Goal: Task Accomplishment & Management: Use online tool/utility

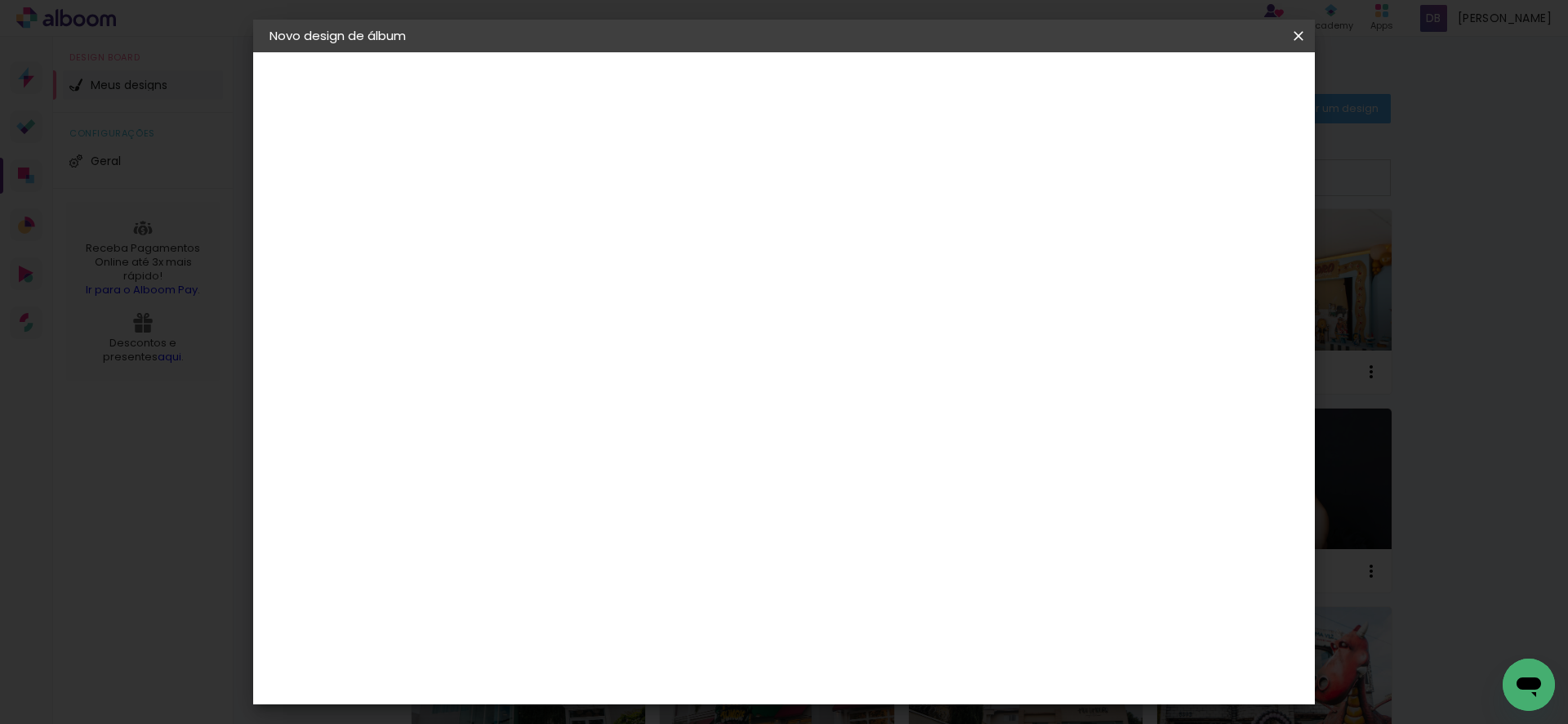
click at [1357, 413] on iron-overlay-backdrop at bounding box center [784, 362] width 1568 height 724
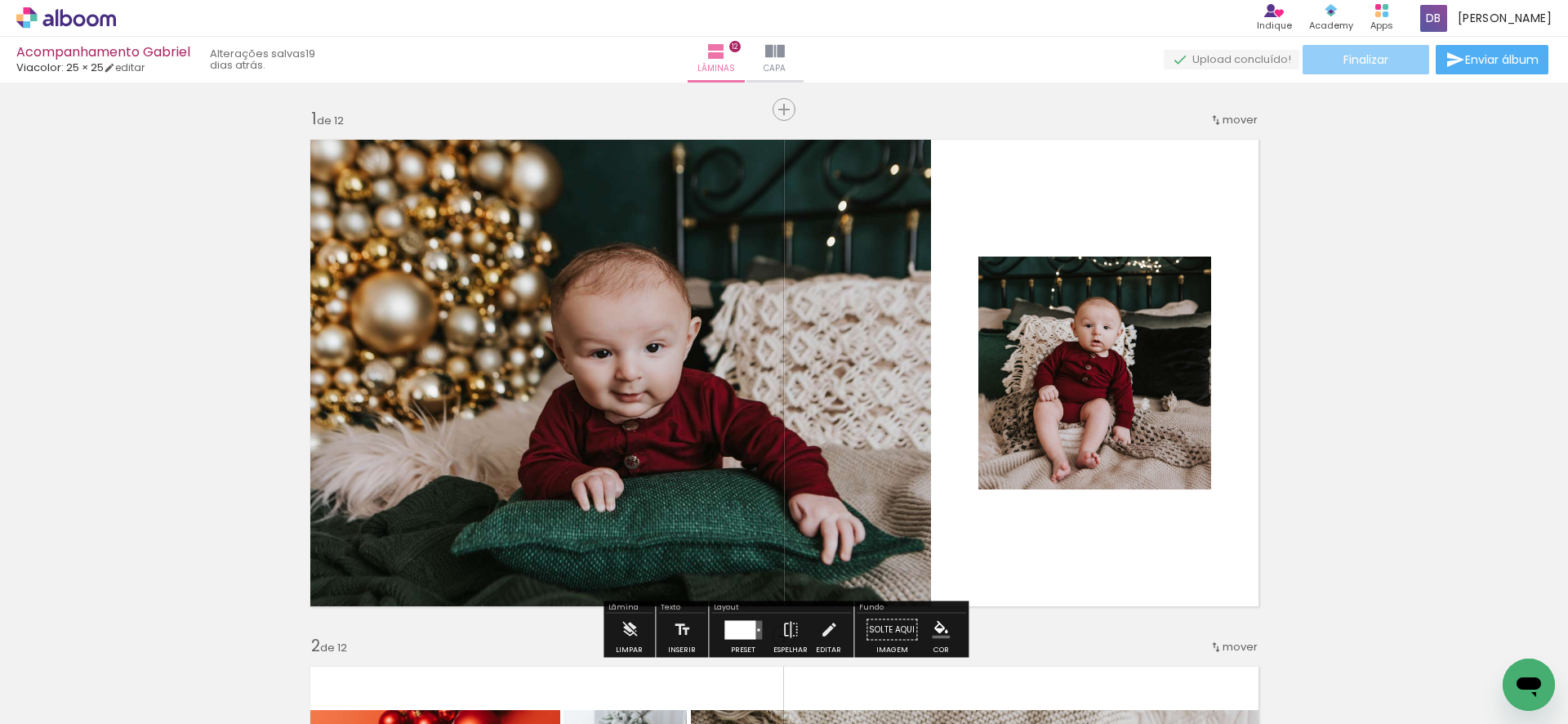
click at [1344, 54] on span "Finalizar" at bounding box center [1366, 59] width 45 height 11
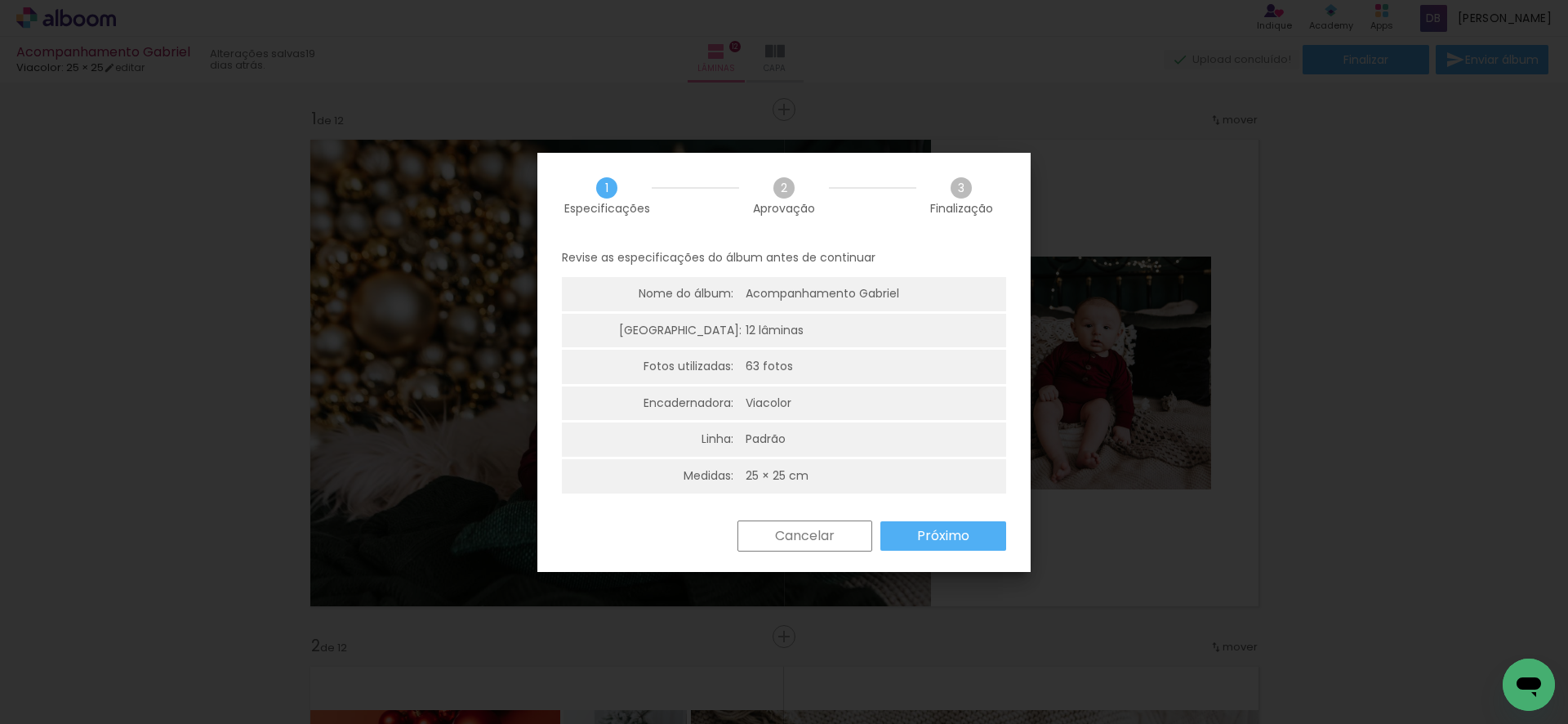
click at [0, 0] on slot "Próximo" at bounding box center [0, 0] width 0 height 0
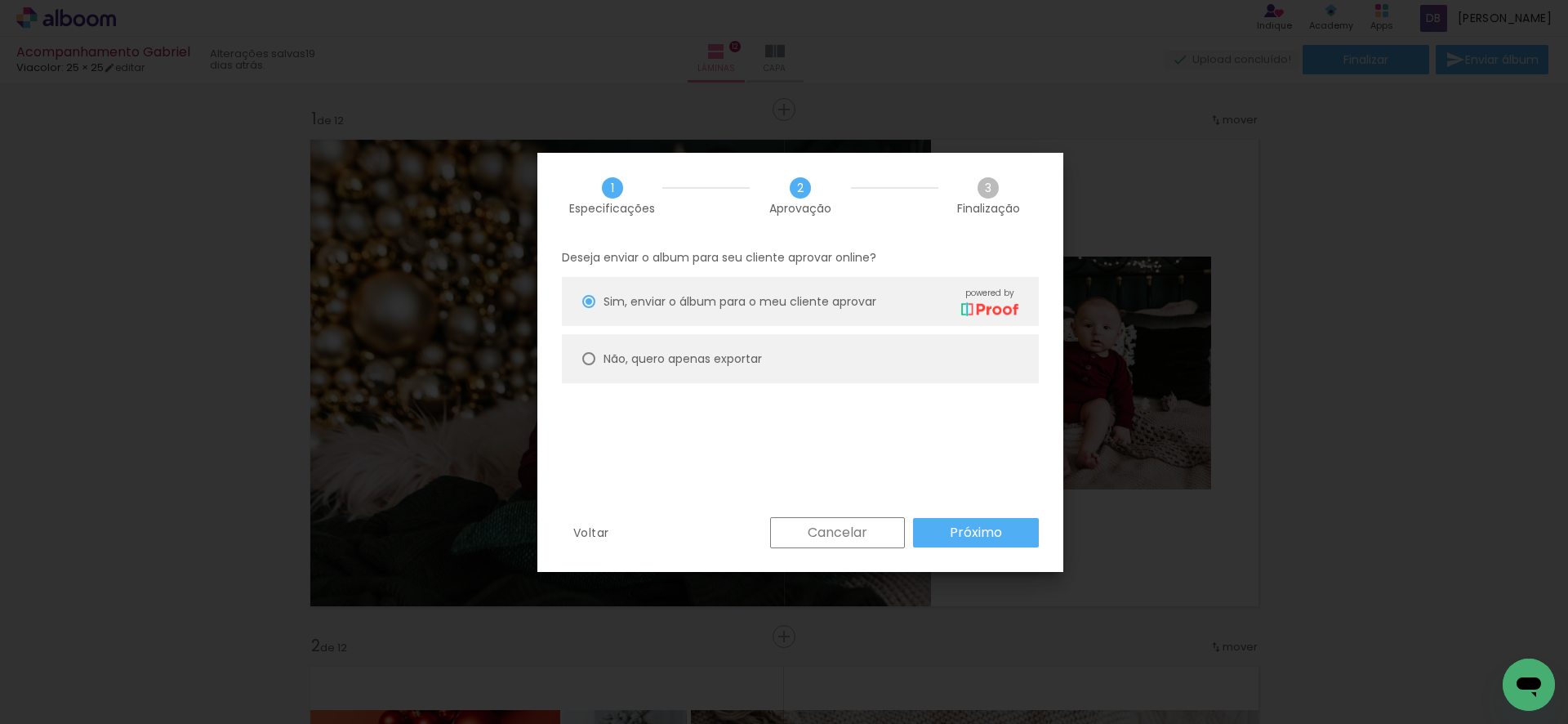
click at [847, 363] on paper-radio-button "Não, quero apenas exportar" at bounding box center [800, 358] width 477 height 49
type paper-radio-button "on"
click at [847, 363] on paper-radio-button "Não, quero apenas exportar" at bounding box center [800, 358] width 477 height 49
click at [0, 0] on slot "Próximo" at bounding box center [0, 0] width 0 height 0
type input "Alta, 300 DPI"
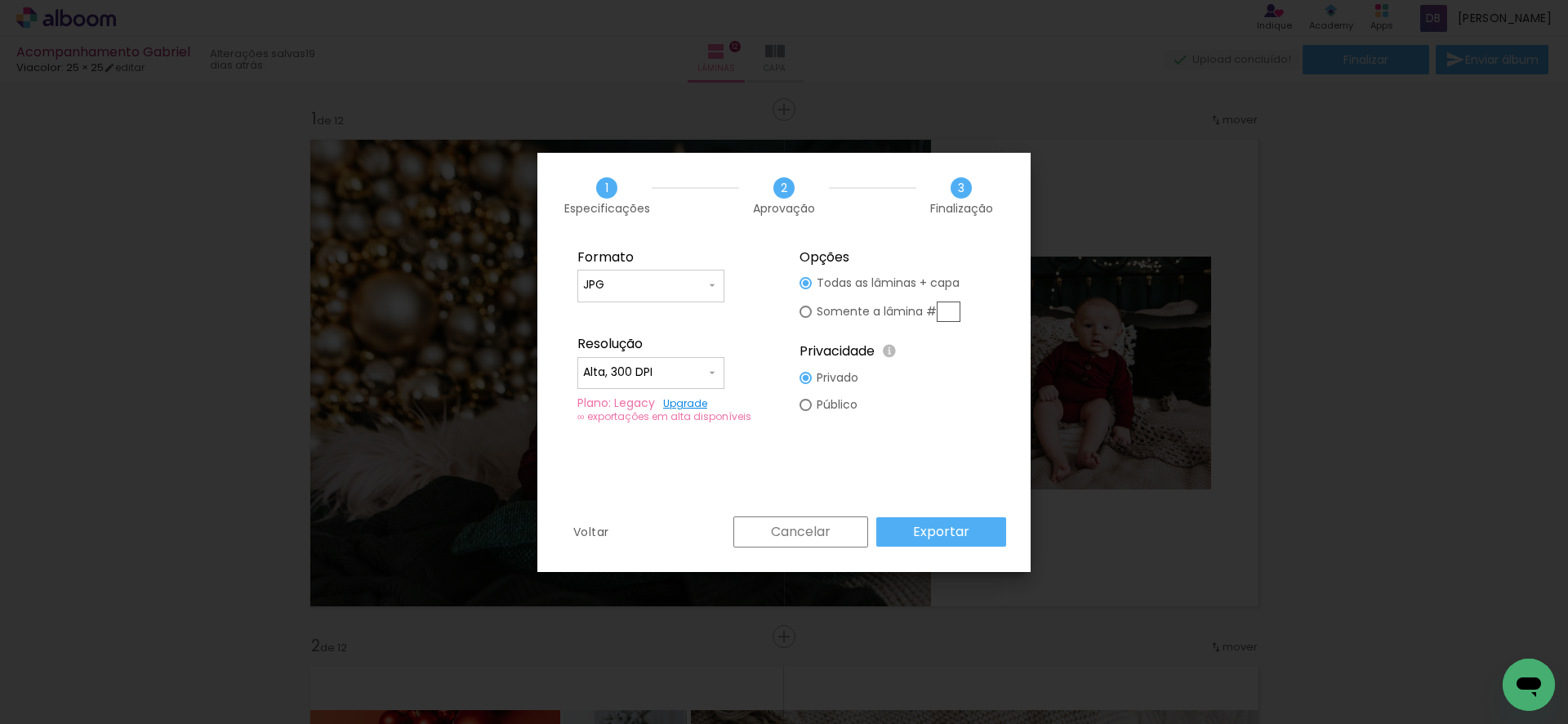
click at [0, 0] on slot "Exportar" at bounding box center [0, 0] width 0 height 0
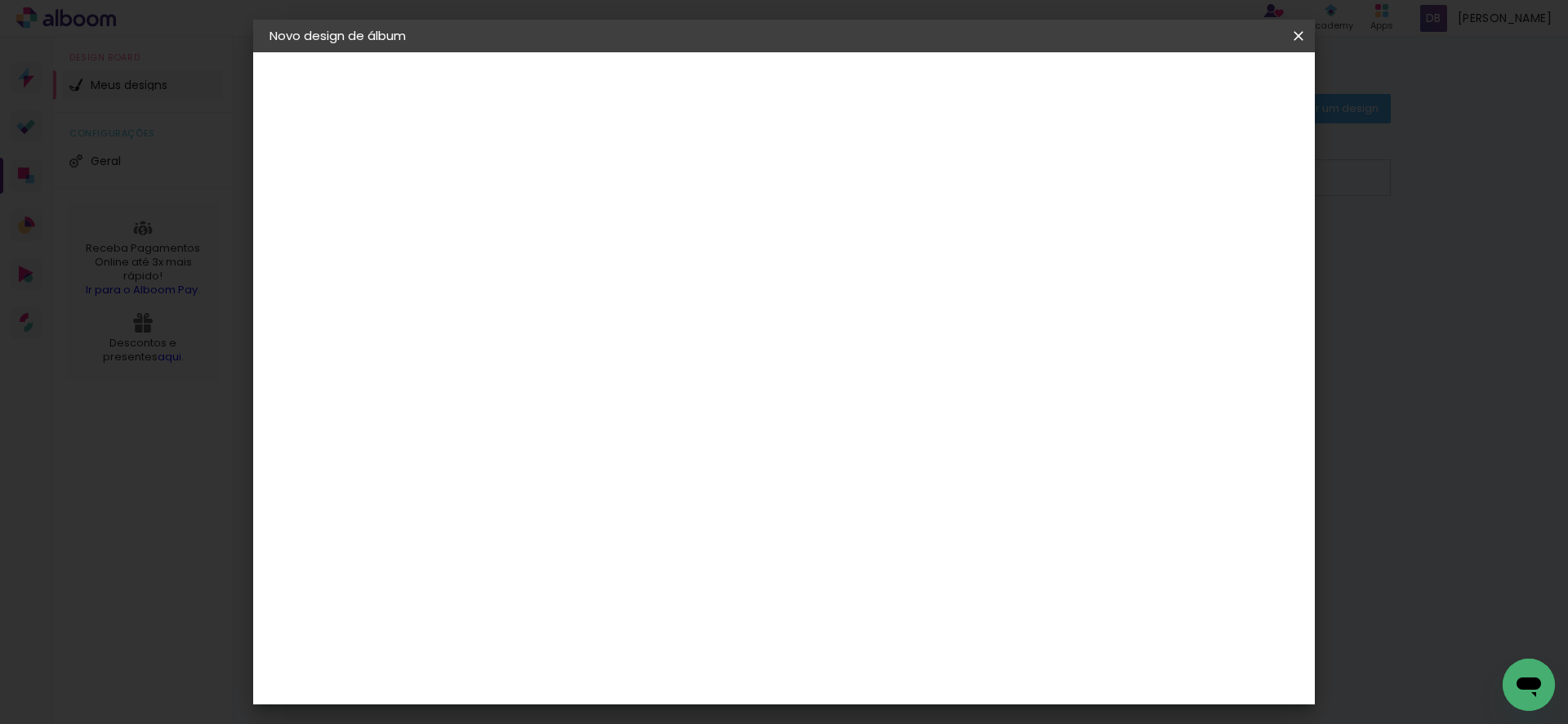
click at [537, 232] on div at bounding box center [537, 233] width 0 height 2
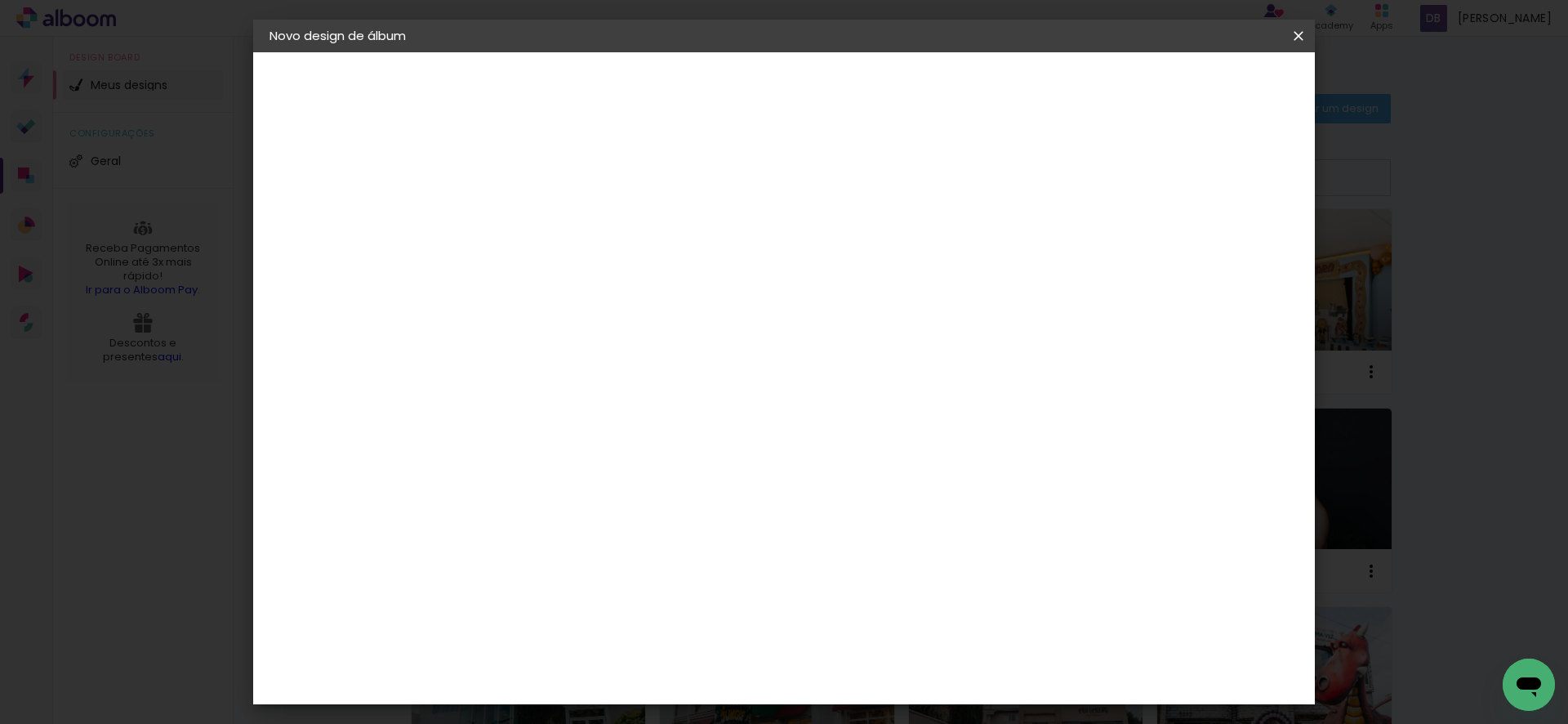
type input "Despedida Pietro"
type paper-input "Despedida Pietro"
click at [704, 77] on paper-button "Avançar" at bounding box center [664, 87] width 80 height 28
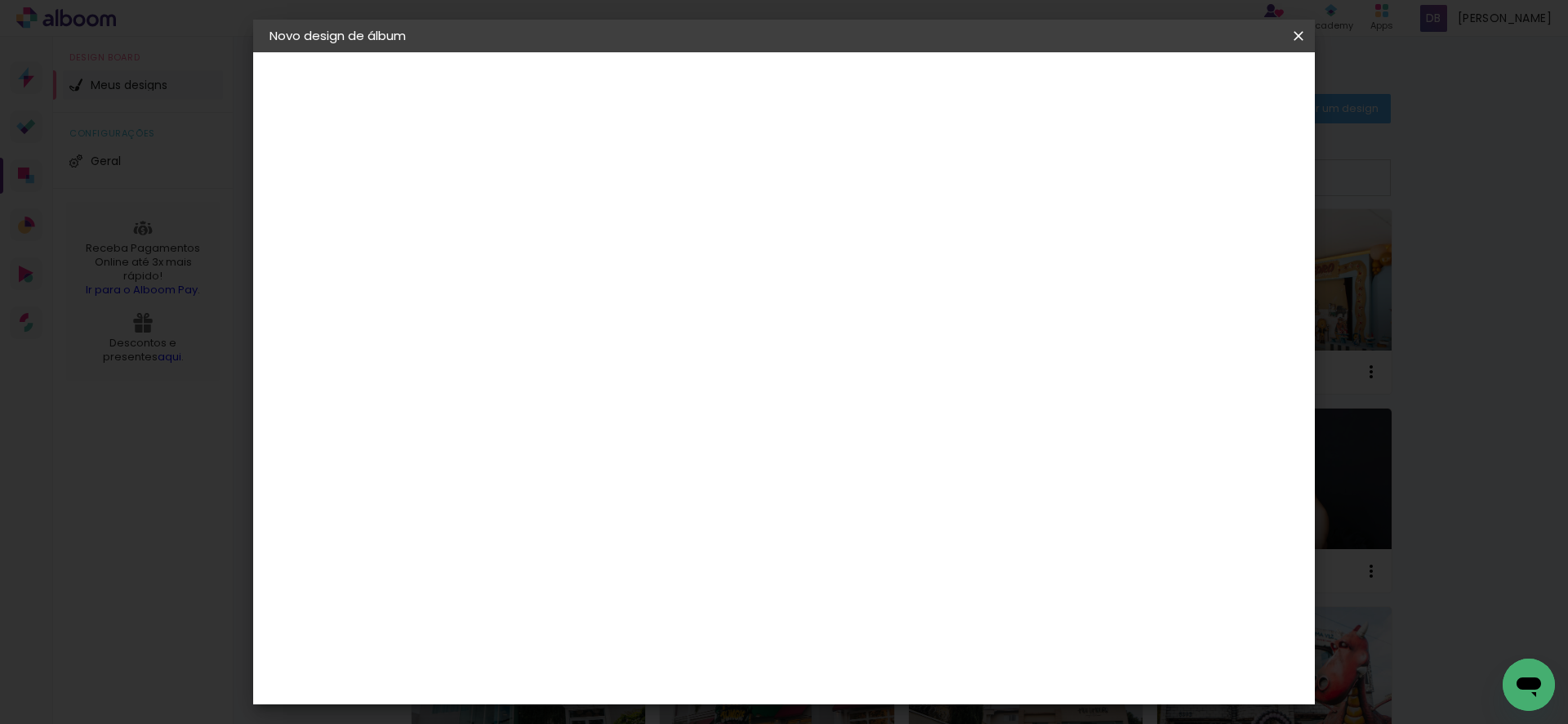
click at [0, 0] on slot "Avançar" at bounding box center [0, 0] width 0 height 0
click at [600, 273] on input "text" at bounding box center [569, 284] width 64 height 25
click at [837, 276] on div at bounding box center [890, 263] width 327 height 33
click at [805, 272] on paper-item "Padrão" at bounding box center [890, 271] width 327 height 33
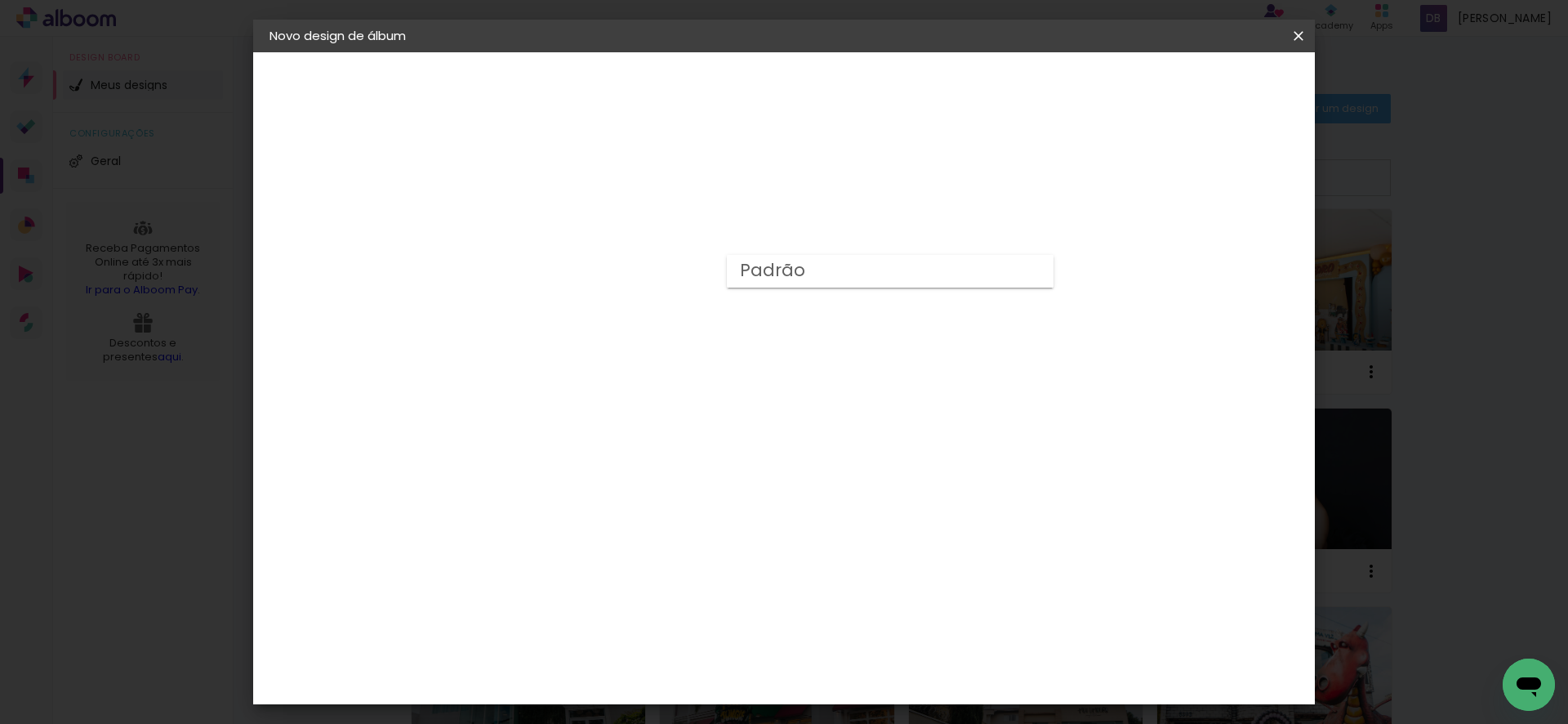
type input "Padrão"
click at [647, 701] on span "25 × 25" at bounding box center [609, 722] width 76 height 43
click at [0, 0] on slot "Avançar" at bounding box center [0, 0] width 0 height 0
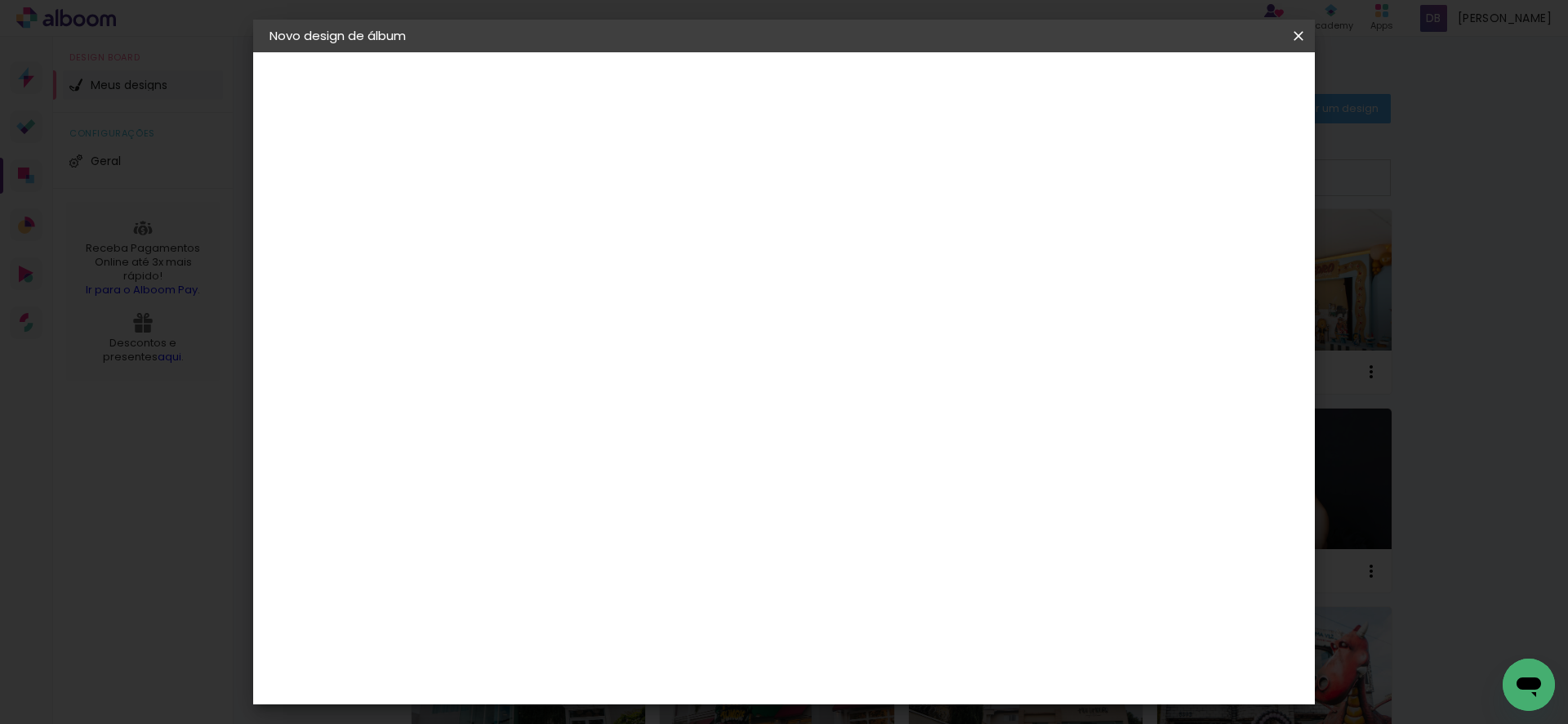
click at [1209, 92] on span "Iniciar design" at bounding box center [1172, 86] width 74 height 11
